Goal: Task Accomplishment & Management: Manage account settings

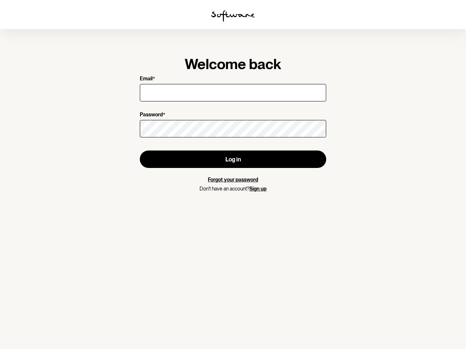
click at [233, 16] on img at bounding box center [233, 16] width 44 height 12
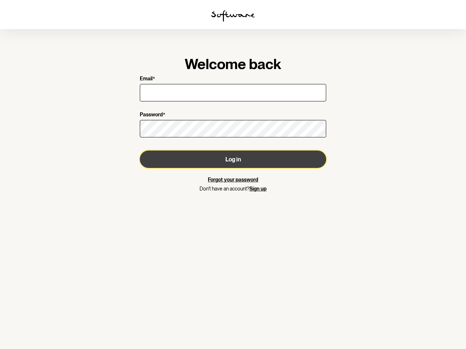
click at [233, 159] on button "Log in" at bounding box center [233, 159] width 186 height 17
